Goal: Task Accomplishment & Management: Manage account settings

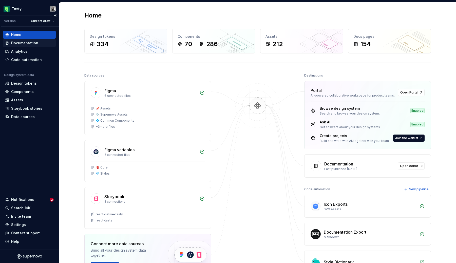
click at [30, 43] on div "Documentation" at bounding box center [24, 42] width 27 height 5
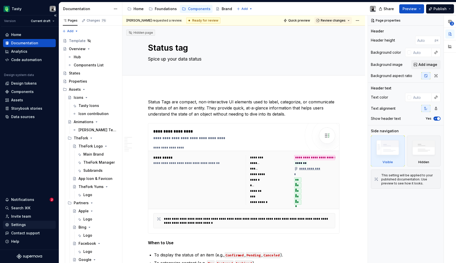
type textarea "*"
click at [30, 224] on div "Settings" at bounding box center [29, 224] width 49 height 5
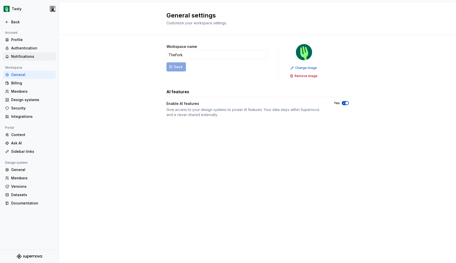
click at [34, 59] on div "Notifications" at bounding box center [29, 56] width 53 height 8
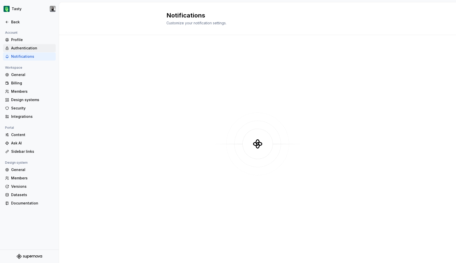
click at [34, 48] on div "Authentication" at bounding box center [32, 48] width 43 height 5
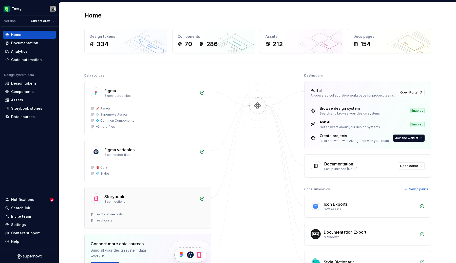
click at [107, 219] on div "react-tasty" at bounding box center [104, 220] width 16 height 4
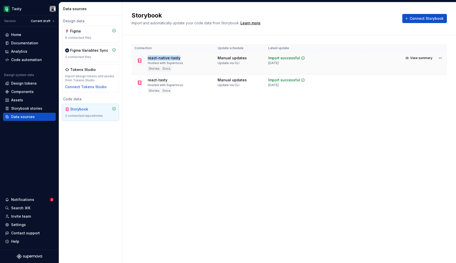
drag, startPoint x: 146, startPoint y: 57, endPoint x: 205, endPoint y: 57, distance: 58.2
click at [205, 57] on div "react-native-tasty Hosted with Supernova Stories Docs" at bounding box center [172, 63] width 77 height 16
click at [186, 84] on div "react-tasty Hosted with Supernova Stories Docs" at bounding box center [172, 85] width 77 height 16
drag, startPoint x: 191, startPoint y: 78, endPoint x: 147, endPoint y: 78, distance: 43.8
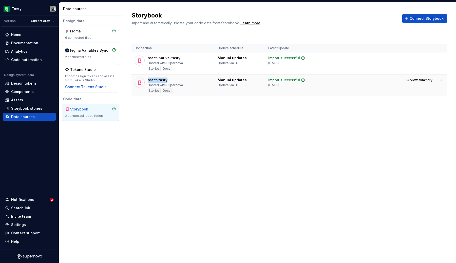
click at [147, 78] on div "react-tasty Hosted with Supernova Stories Docs" at bounding box center [172, 85] width 77 height 16
click at [214, 71] on td "react-native-tasty Hosted with Supernova Stories Docs" at bounding box center [172, 63] width 83 height 22
click at [108, 74] on div "Tokens Studio Import design tokens and assets from Tokens Studio Connect Tokens…" at bounding box center [90, 78] width 51 height 22
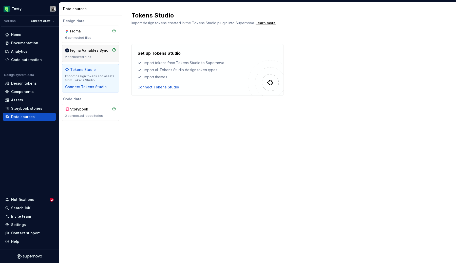
click at [75, 51] on div "Figma Variables Sync" at bounding box center [89, 50] width 38 height 5
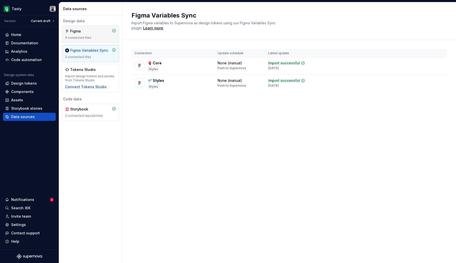
click at [86, 33] on div "Figma" at bounding box center [82, 31] width 24 height 5
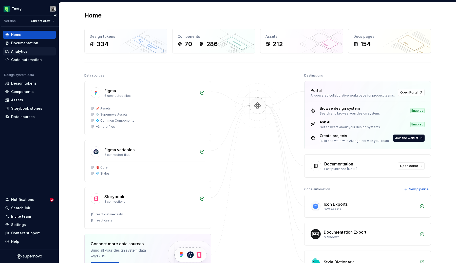
click at [31, 53] on div "Analytics" at bounding box center [29, 51] width 49 height 5
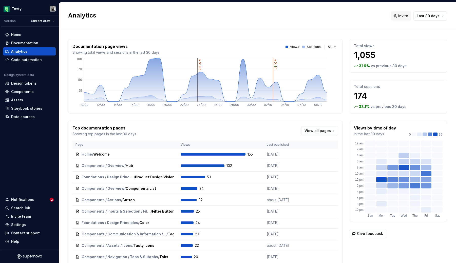
click at [197, 127] on div "Top documentation pages Showing top pages in the last 30 days View all pages" at bounding box center [204, 131] width 265 height 12
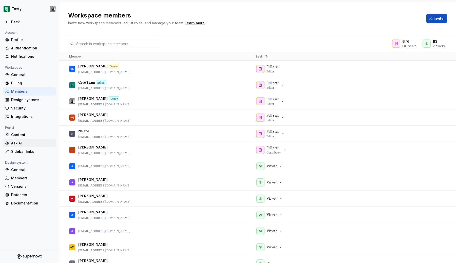
click at [25, 140] on div "Ask AI" at bounding box center [32, 142] width 43 height 5
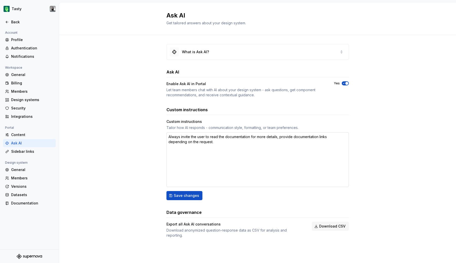
click at [200, 144] on textarea "Always invite the user to read the documentation for more details, provide docu…" at bounding box center [257, 159] width 182 height 55
click at [195, 123] on div "Custom instructions" at bounding box center [183, 121] width 35 height 5
click at [122, 140] on div "What is Ask AI? Ask AI Enable Ask AI in Portal Let team members chat with AI ab…" at bounding box center [257, 146] width 397 height 222
click at [329, 226] on span "Download CSV" at bounding box center [332, 225] width 26 height 5
click at [25, 151] on div "Sidebar links" at bounding box center [32, 151] width 43 height 5
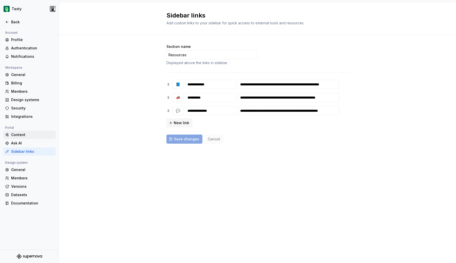
click at [26, 133] on div "Content" at bounding box center [32, 134] width 43 height 5
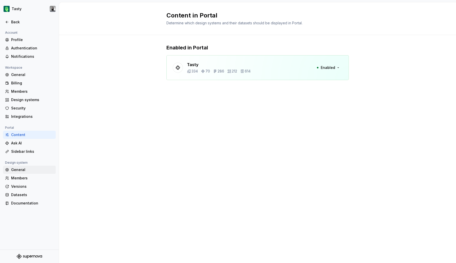
click at [22, 172] on div "General" at bounding box center [29, 170] width 53 height 8
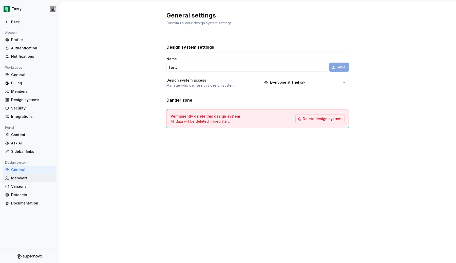
click at [22, 177] on div "Members" at bounding box center [32, 177] width 43 height 5
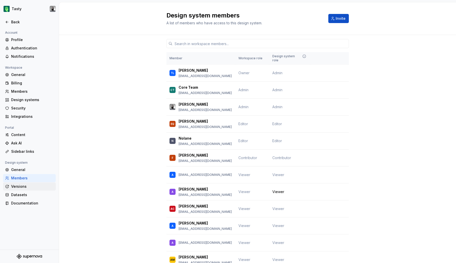
click at [23, 182] on div "Versions" at bounding box center [29, 186] width 53 height 8
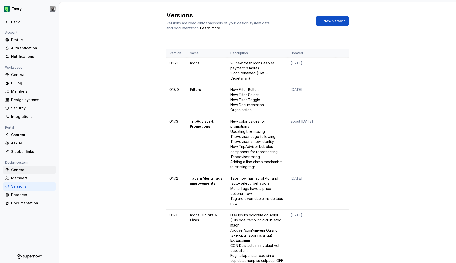
click at [24, 171] on div "General" at bounding box center [32, 169] width 43 height 5
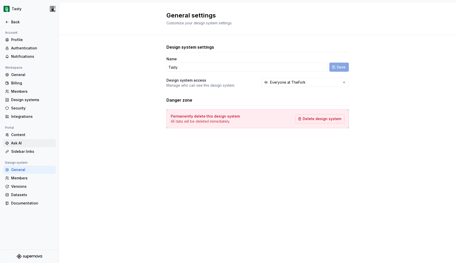
click at [22, 143] on div "Ask AI" at bounding box center [32, 142] width 43 height 5
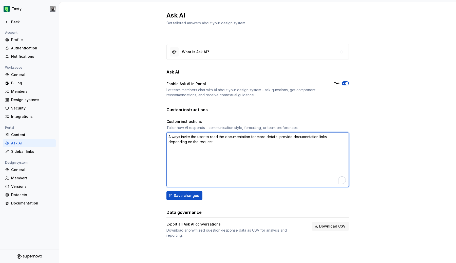
click at [198, 148] on textarea "Always invite the user to read the documentation for more details, provide docu…" at bounding box center [257, 159] width 182 height 55
click at [226, 164] on textarea "Always invite the user to read the documentation for more details, provide docu…" at bounding box center [257, 159] width 182 height 55
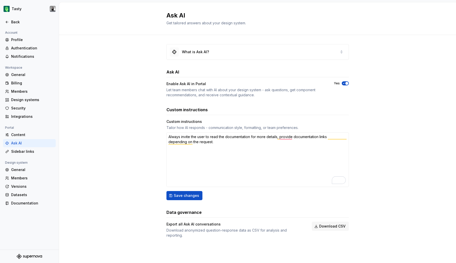
click at [126, 173] on div "What is Ask AI? Ask AI Enable Ask AI in Portal Let team members chat with AI ab…" at bounding box center [257, 146] width 397 height 222
click at [227, 103] on div "What is Ask AI? Ask AI Enable Ask AI in Portal Let team members chat with AI ab…" at bounding box center [257, 141] width 182 height 194
type textarea "*"
click at [11, 21] on div "Back" at bounding box center [29, 21] width 49 height 5
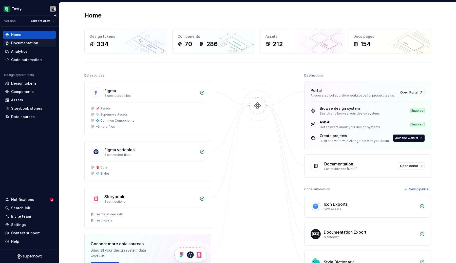
click at [29, 44] on div "Documentation" at bounding box center [24, 42] width 27 height 5
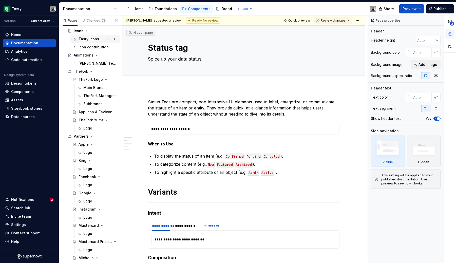
scroll to position [68, 0]
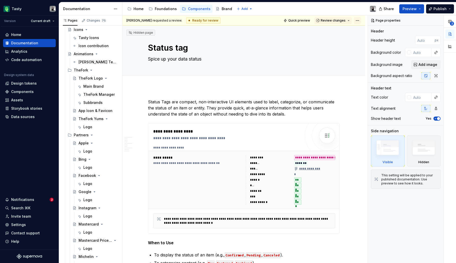
click at [360, 22] on html "Tasty Version Current draft Home Documentation Analytics Code automation Design…" at bounding box center [228, 131] width 456 height 263
click at [367, 37] on div "Open preview" at bounding box center [381, 38] width 33 height 5
type textarea "*"
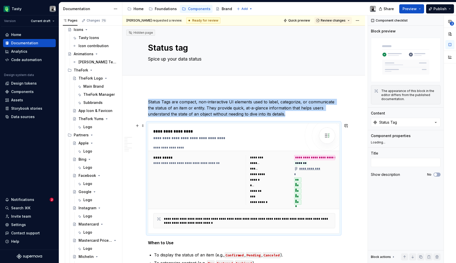
type textarea "*"
